Goal: Check status: Check status

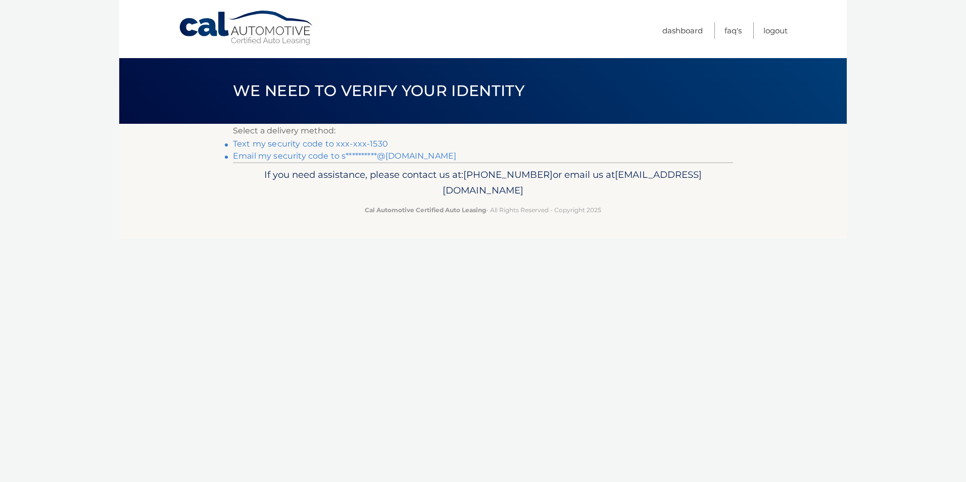
click at [330, 156] on link "**********" at bounding box center [344, 156] width 223 height 10
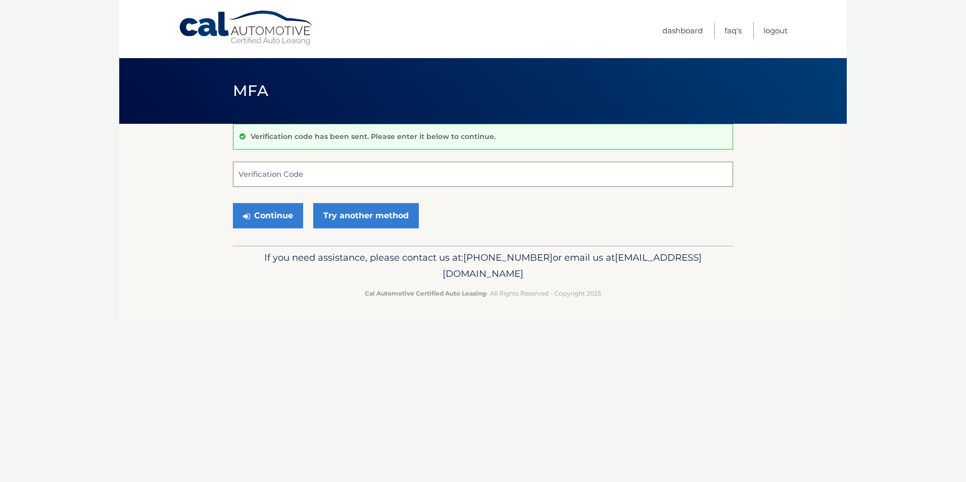
paste input "525153"
type input "525153"
click at [284, 211] on button "Continue" at bounding box center [268, 215] width 70 height 25
click at [290, 212] on button "Continue" at bounding box center [268, 215] width 70 height 25
drag, startPoint x: 271, startPoint y: 177, endPoint x: 211, endPoint y: 175, distance: 59.6
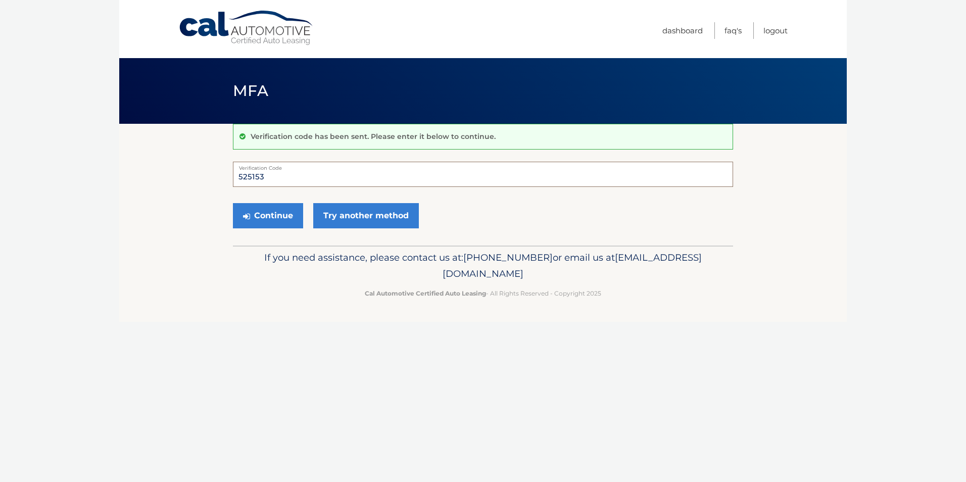
click at [211, 175] on section "Verification code has been sent. Please enter it below to continue. 525153 Veri…" at bounding box center [482, 185] width 727 height 122
click at [309, 177] on input "Verification Code" at bounding box center [483, 174] width 500 height 25
type input "525153"
click at [283, 221] on button "Continue" at bounding box center [268, 215] width 70 height 25
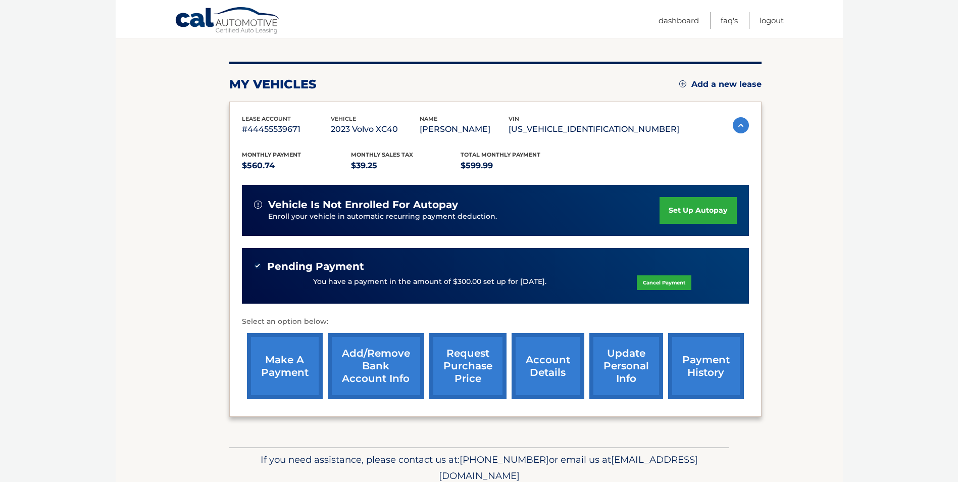
scroll to position [150, 0]
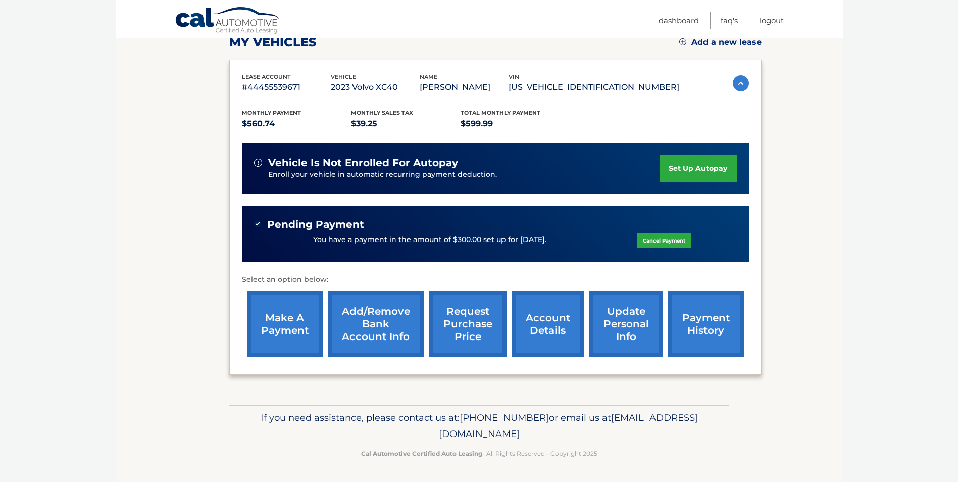
click at [480, 319] on link "request purchase price" at bounding box center [467, 324] width 77 height 66
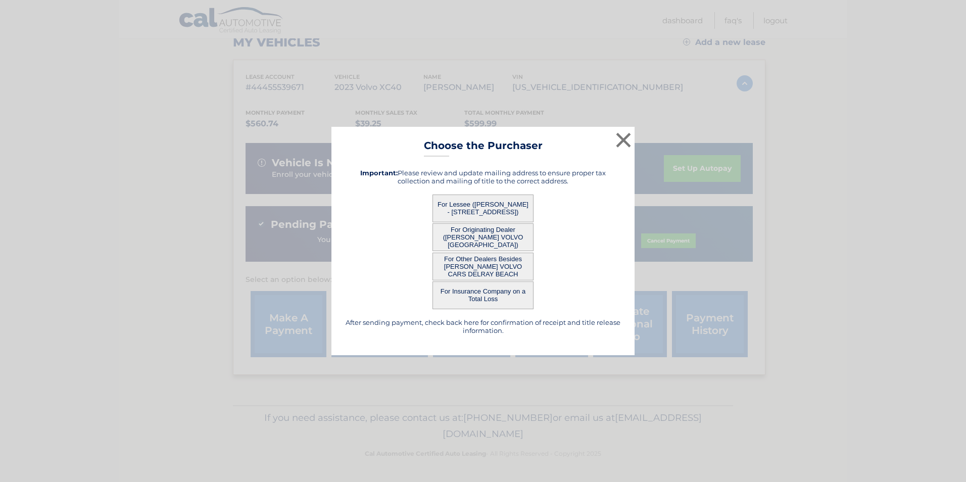
click at [498, 209] on button "For Lessee ([PERSON_NAME] - [STREET_ADDRESS])" at bounding box center [482, 208] width 101 height 28
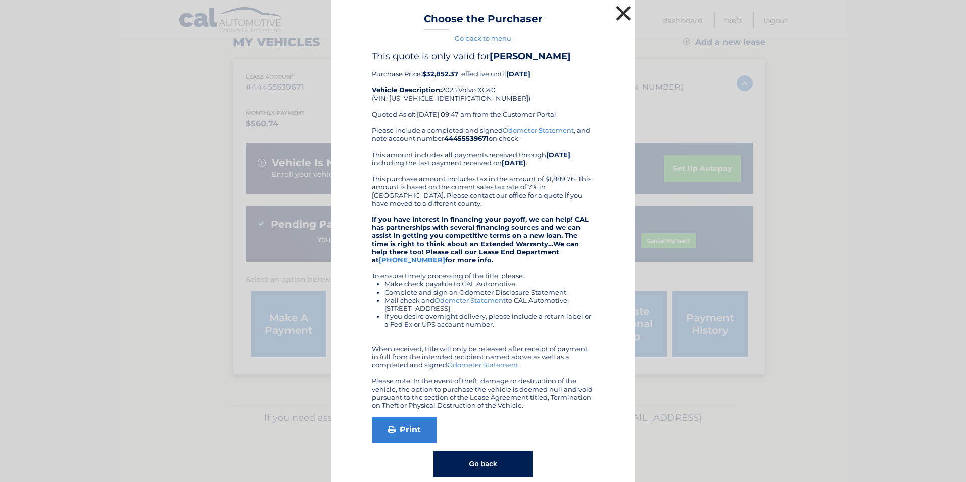
click at [619, 9] on button "×" at bounding box center [623, 13] width 20 height 20
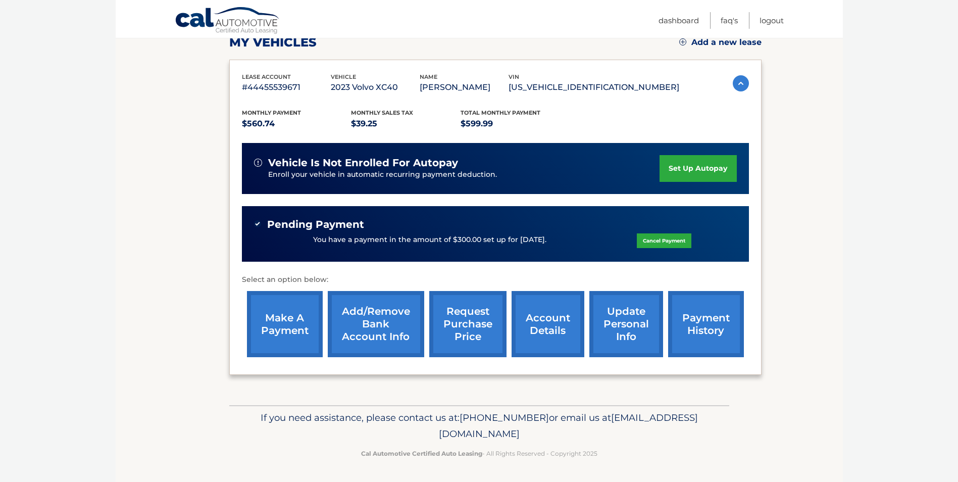
click at [561, 321] on link "account details" at bounding box center [548, 324] width 73 height 66
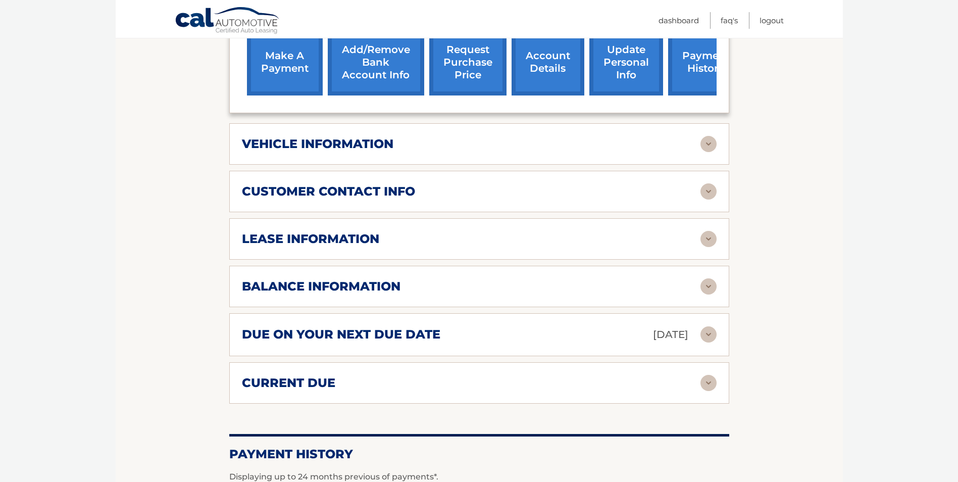
scroll to position [443, 0]
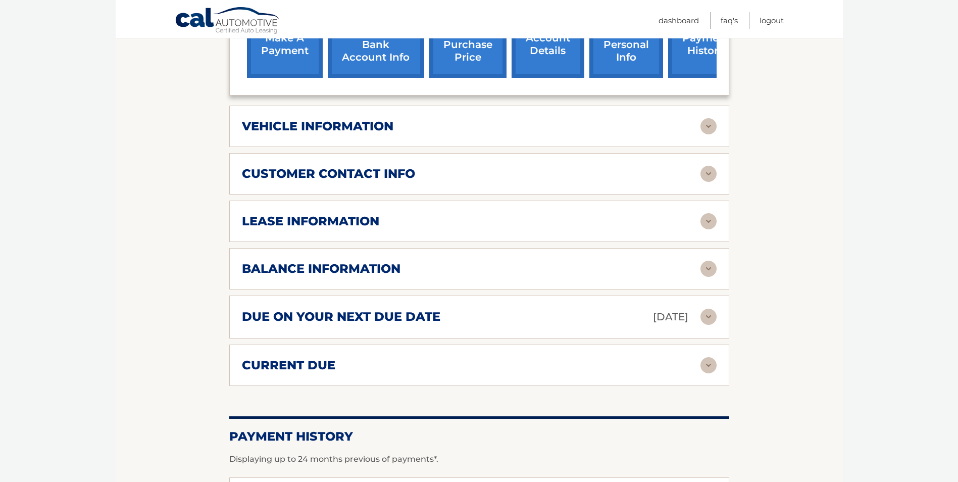
click at [704, 221] on img at bounding box center [709, 221] width 16 height 16
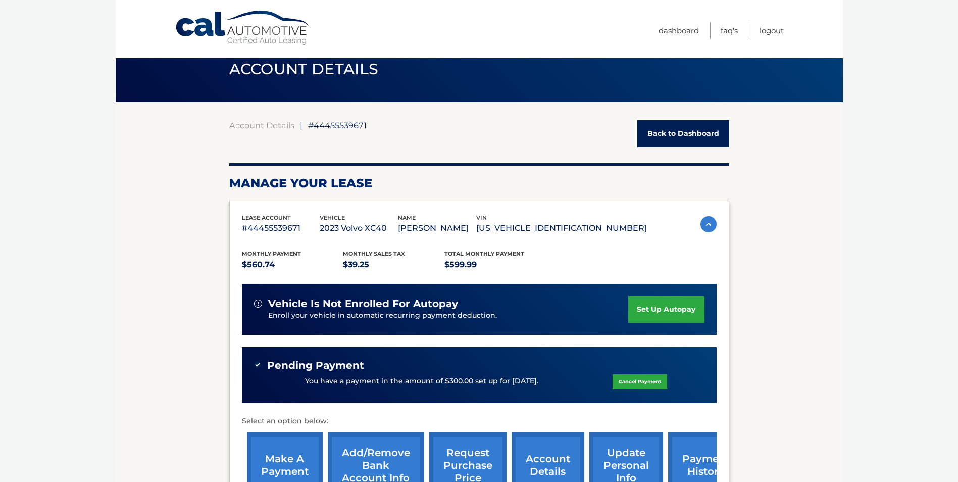
scroll to position [0, 0]
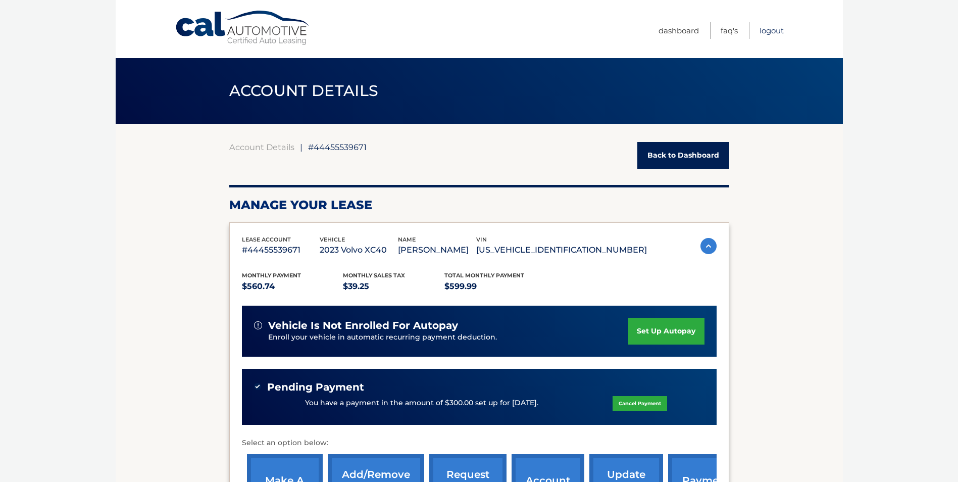
click at [778, 25] on link "Logout" at bounding box center [772, 30] width 24 height 17
